Goal: Information Seeking & Learning: Learn about a topic

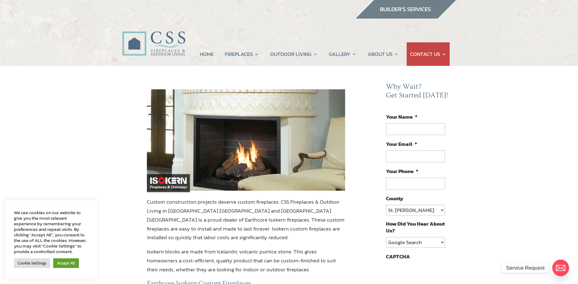
click at [253, 151] on img at bounding box center [246, 140] width 199 height 103
click at [231, 150] on img at bounding box center [246, 140] width 199 height 103
click at [226, 161] on img at bounding box center [246, 140] width 199 height 103
click at [242, 157] on img at bounding box center [246, 140] width 199 height 103
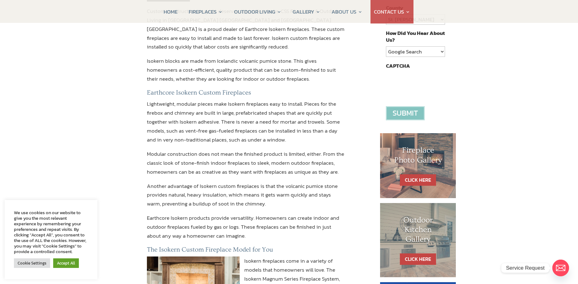
scroll to position [221, 0]
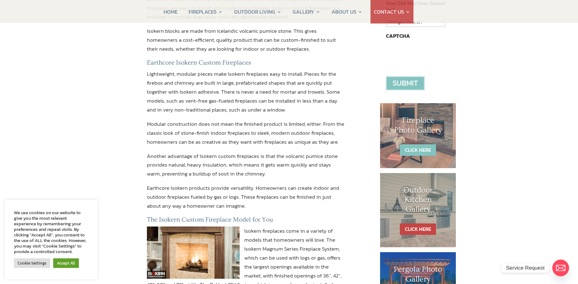
click at [418, 146] on link "CLICK HERE" at bounding box center [418, 149] width 36 height 11
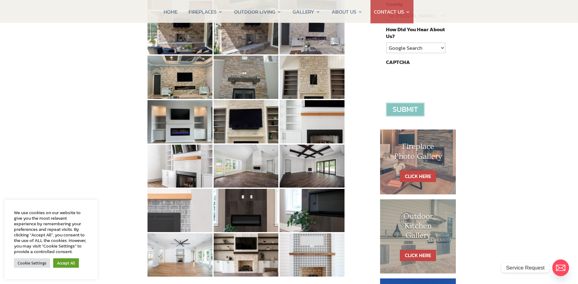
scroll to position [252, 0]
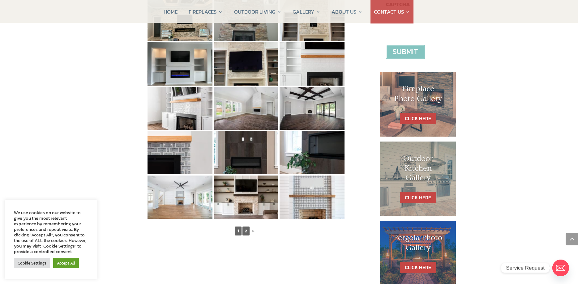
click at [248, 230] on link "2" at bounding box center [245, 231] width 7 height 9
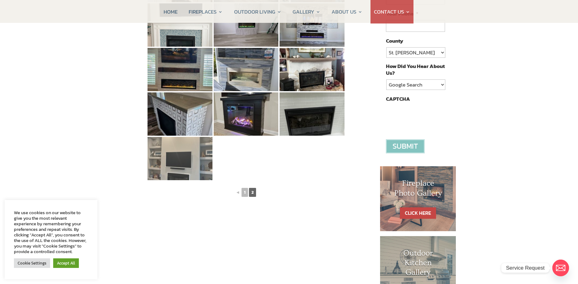
scroll to position [63, 0]
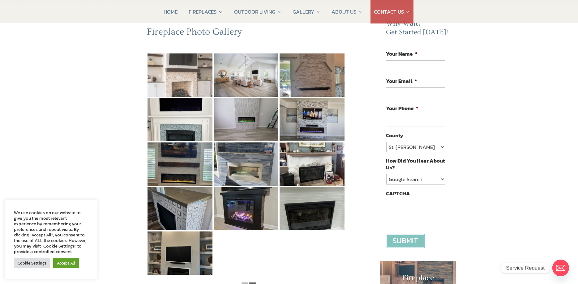
click at [181, 90] on img at bounding box center [180, 74] width 65 height 43
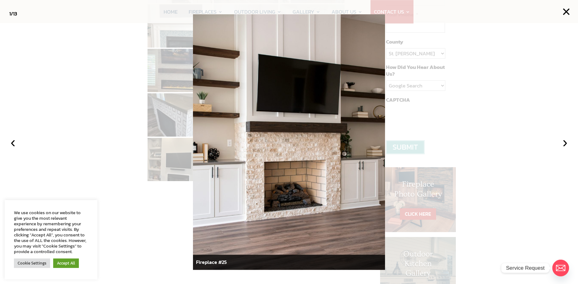
scroll to position [158, 0]
click at [310, 224] on img at bounding box center [289, 142] width 192 height 256
click at [563, 148] on button "›" at bounding box center [565, 142] width 14 height 14
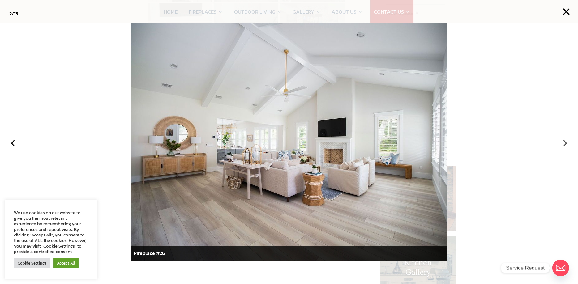
click at [563, 148] on button "›" at bounding box center [565, 142] width 14 height 14
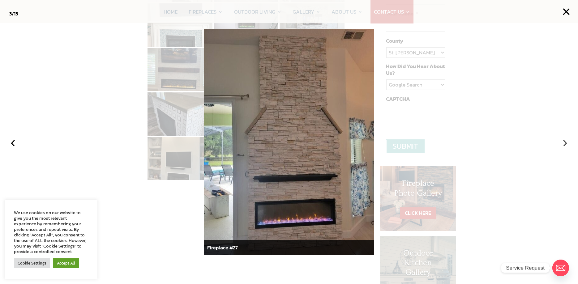
click at [563, 148] on button "›" at bounding box center [565, 142] width 14 height 14
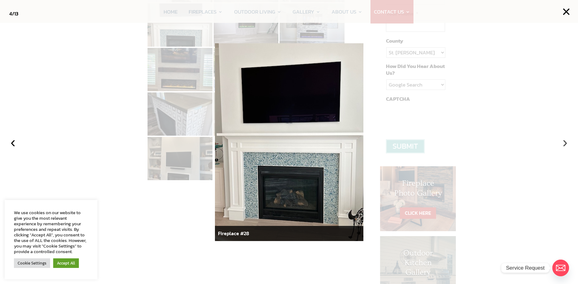
click at [563, 148] on button "›" at bounding box center [565, 142] width 14 height 14
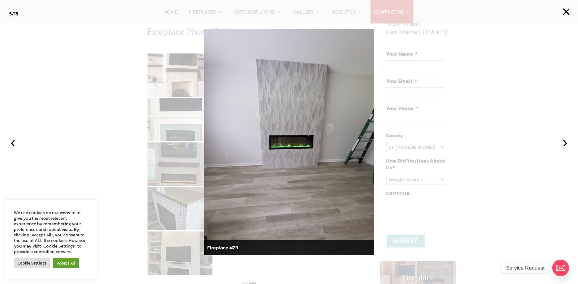
scroll to position [0, 0]
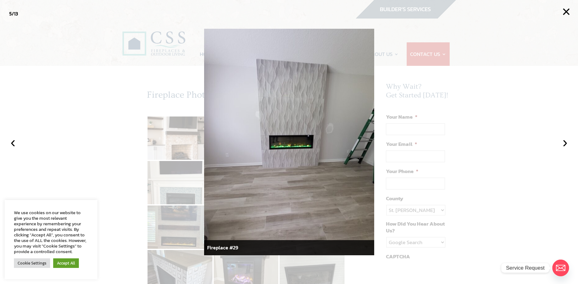
click at [317, 81] on img at bounding box center [289, 142] width 170 height 227
click at [13, 145] on button "‹" at bounding box center [13, 142] width 14 height 14
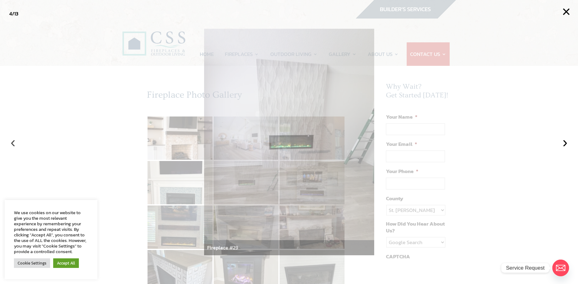
click at [13, 145] on button "‹" at bounding box center [13, 142] width 14 height 14
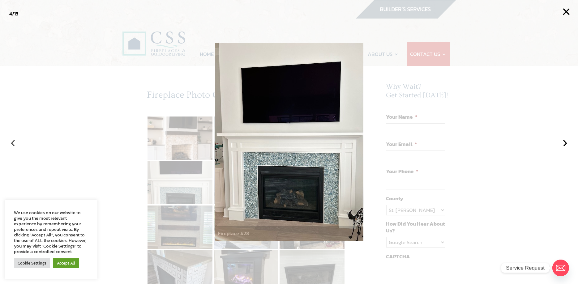
click at [13, 145] on button "‹" at bounding box center [13, 142] width 14 height 14
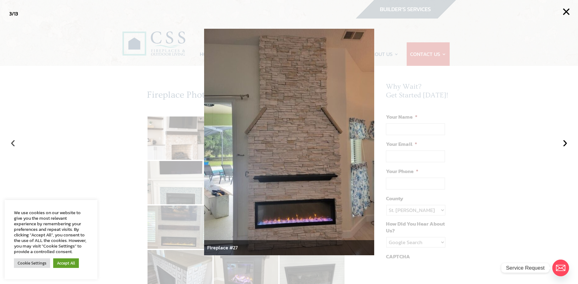
click at [13, 145] on button "‹" at bounding box center [13, 142] width 14 height 14
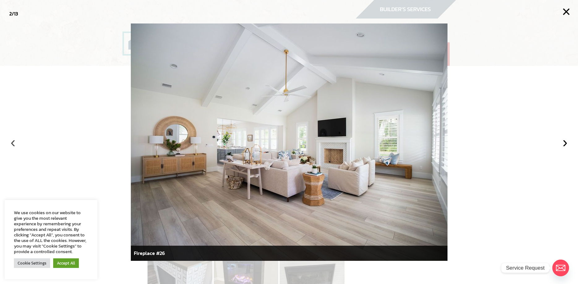
click at [13, 145] on button "‹" at bounding box center [13, 142] width 14 height 14
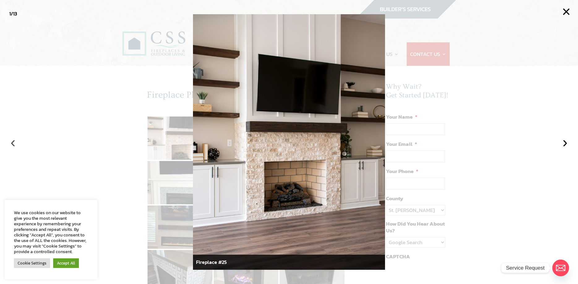
click at [13, 145] on button "‹" at bounding box center [13, 142] width 14 height 14
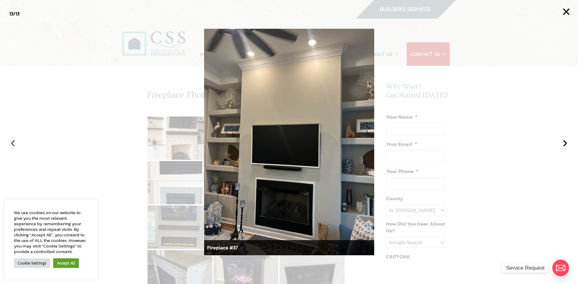
click at [13, 145] on button "‹" at bounding box center [13, 142] width 14 height 14
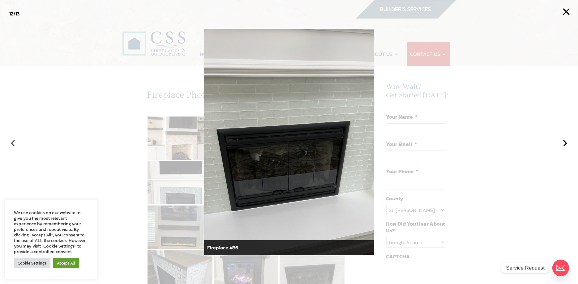
click at [13, 145] on button "‹" at bounding box center [13, 142] width 14 height 14
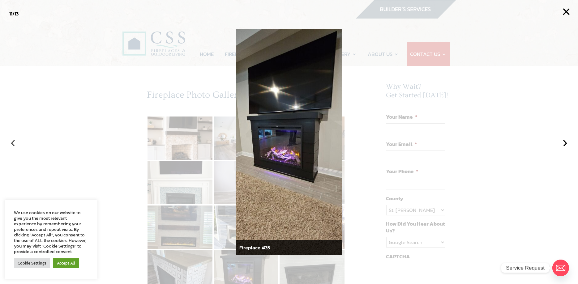
click at [13, 145] on button "‹" at bounding box center [13, 142] width 14 height 14
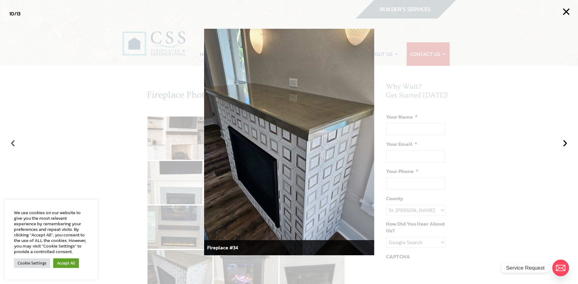
click at [13, 145] on button "‹" at bounding box center [13, 142] width 14 height 14
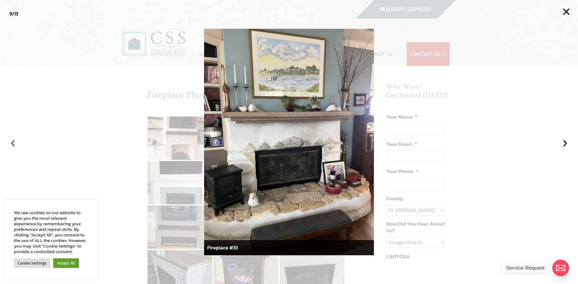
click at [13, 145] on button "‹" at bounding box center [13, 142] width 14 height 14
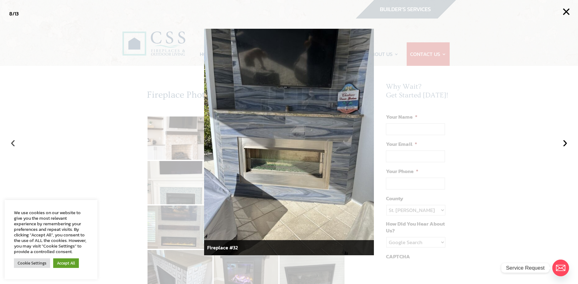
click at [13, 145] on button "‹" at bounding box center [13, 142] width 14 height 14
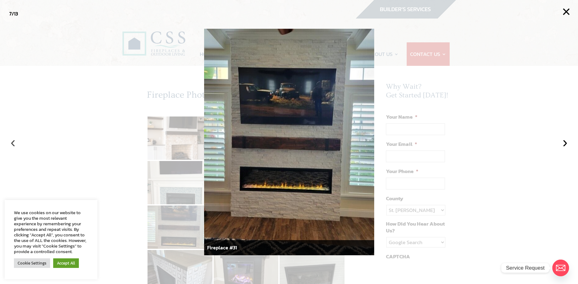
click at [13, 145] on button "‹" at bounding box center [13, 142] width 14 height 14
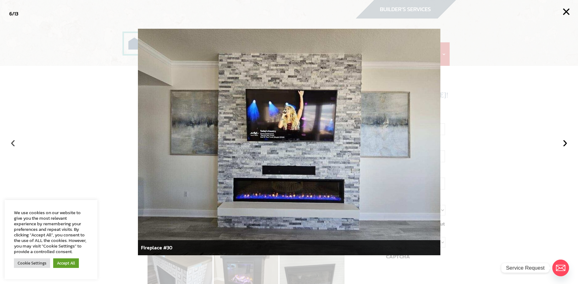
click at [13, 145] on button "‹" at bounding box center [13, 142] width 14 height 14
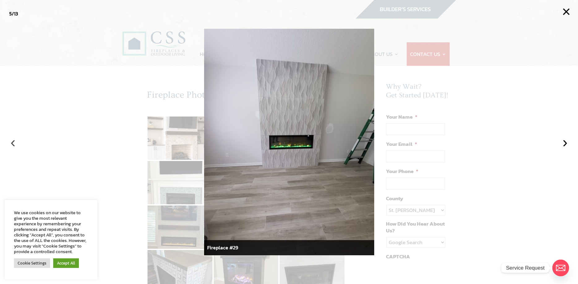
click at [13, 145] on button "‹" at bounding box center [13, 142] width 14 height 14
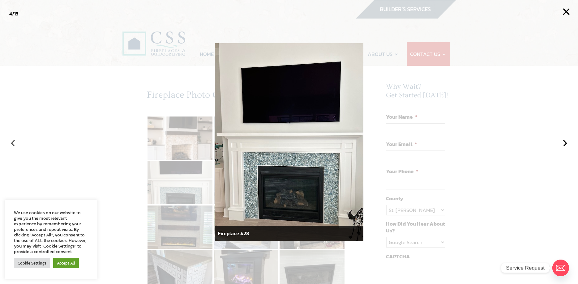
click at [11, 143] on button "‹" at bounding box center [13, 142] width 14 height 14
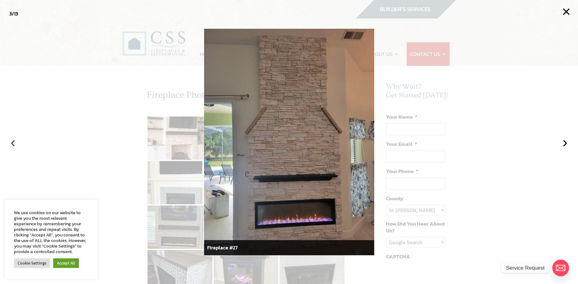
click at [11, 143] on button "‹" at bounding box center [13, 142] width 14 height 14
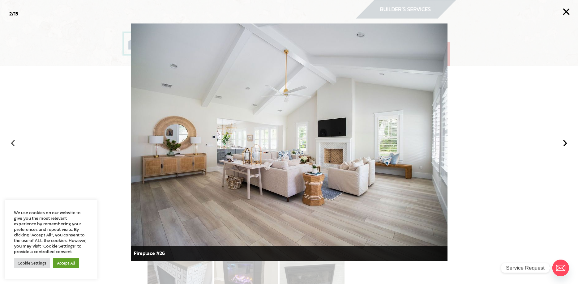
click at [11, 143] on button "‹" at bounding box center [13, 142] width 14 height 14
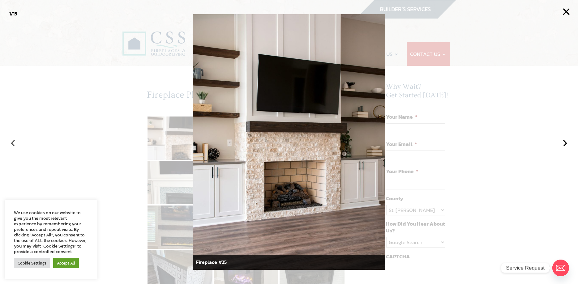
click at [11, 143] on button "‹" at bounding box center [13, 142] width 14 height 14
